Goal: Transaction & Acquisition: Subscribe to service/newsletter

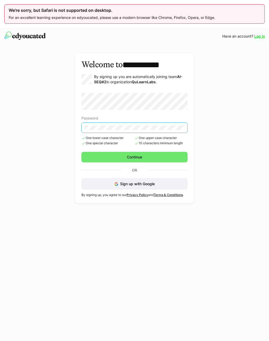
click at [149, 157] on span "Continue" at bounding box center [134, 157] width 106 height 11
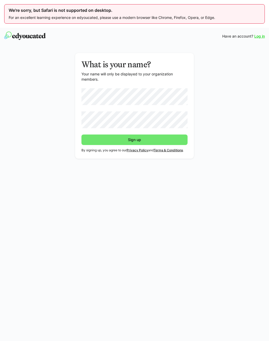
click at [150, 138] on span "Sign up" at bounding box center [134, 140] width 106 height 11
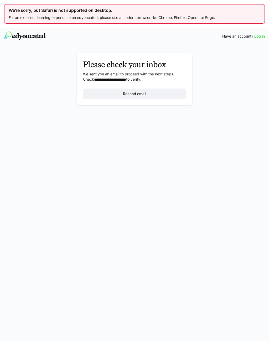
click at [145, 89] on span "Resend email" at bounding box center [134, 94] width 103 height 11
click at [260, 37] on link "Log in" at bounding box center [259, 36] width 11 height 5
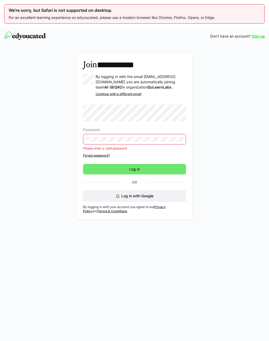
click at [105, 158] on link "Forgot password?" at bounding box center [134, 155] width 103 height 4
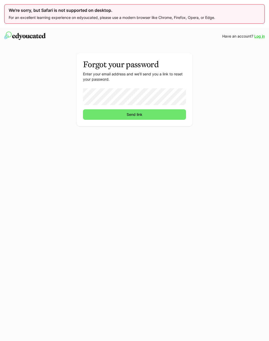
click at [163, 117] on span "Send link" at bounding box center [134, 114] width 103 height 11
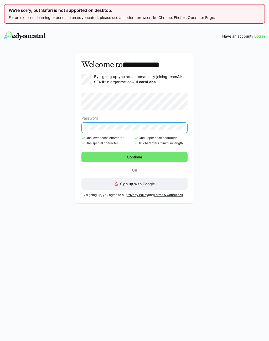
click at [160, 158] on span "Continue" at bounding box center [134, 157] width 106 height 11
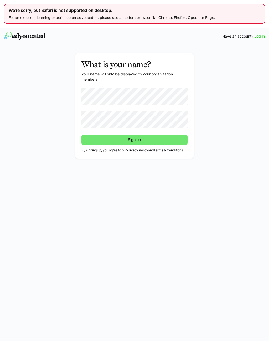
click at [155, 139] on span "Sign up" at bounding box center [134, 140] width 106 height 11
